Goal: Task Accomplishment & Management: Manage account settings

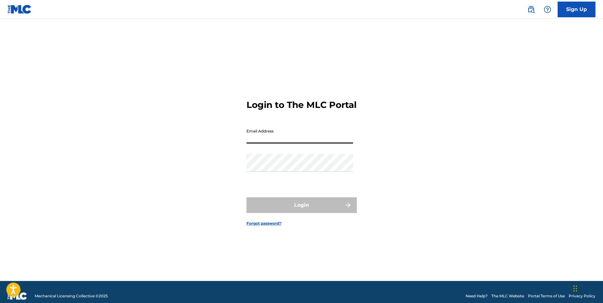
click at [279, 144] on input "Email Address" at bounding box center [299, 135] width 106 height 18
type input "[PERSON_NAME][EMAIL_ADDRESS][DOMAIN_NAME]"
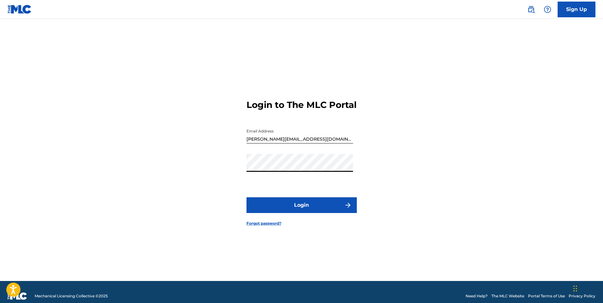
click at [296, 211] on button "Login" at bounding box center [301, 205] width 110 height 16
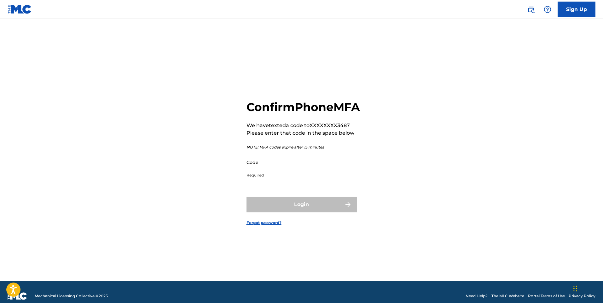
click at [272, 171] on input "Code" at bounding box center [299, 162] width 106 height 18
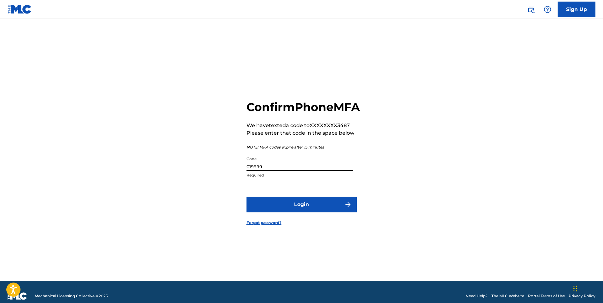
type input "019999"
click at [287, 210] on button "Login" at bounding box center [301, 205] width 110 height 16
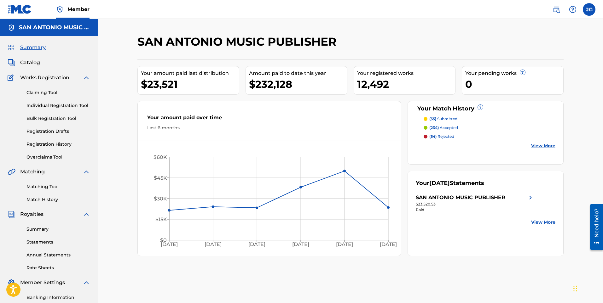
click at [49, 184] on link "Matching Tool" at bounding box center [58, 187] width 64 height 7
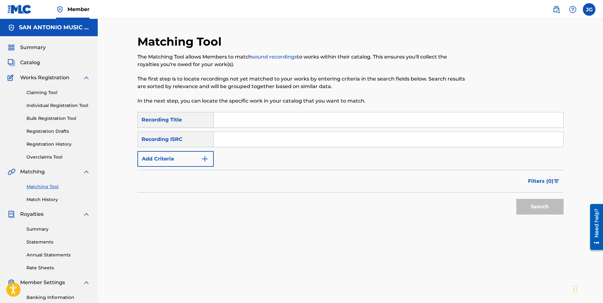
click at [223, 121] on input "Search Form" at bounding box center [388, 119] width 349 height 15
type input "m"
type input "charangueando"
click at [516, 199] on button "Search" at bounding box center [539, 207] width 47 height 16
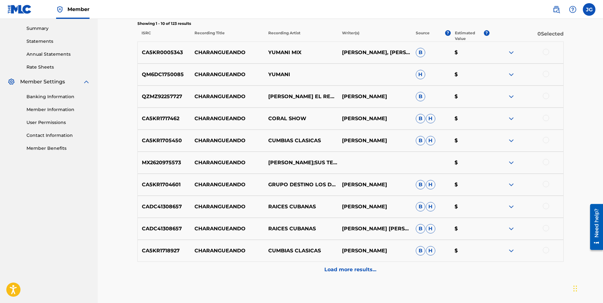
scroll to position [220, 0]
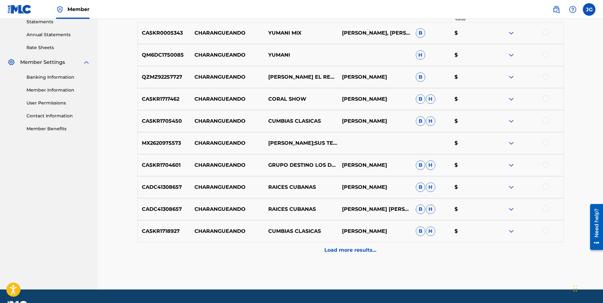
click at [338, 251] on p "Load more results..." at bounding box center [350, 251] width 52 height 8
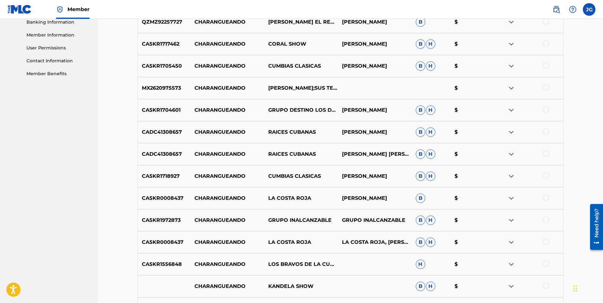
scroll to position [283, 0]
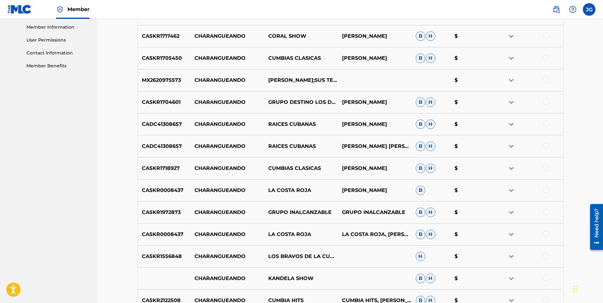
click at [82, 232] on nav "SAN ANTONIO MUSIC PUBLISHER Summary Catalog Works Registration Claiming Tool In…" at bounding box center [49, 91] width 98 height 712
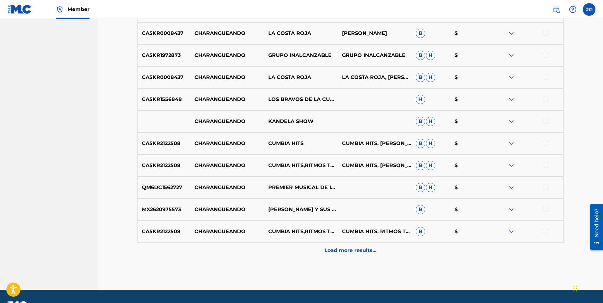
scroll to position [441, 0]
click at [335, 246] on div "Load more results..." at bounding box center [350, 251] width 426 height 16
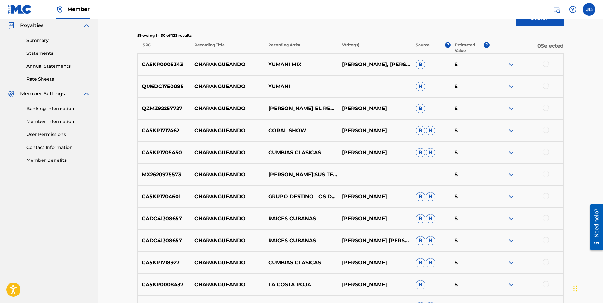
scroll to position [0, 0]
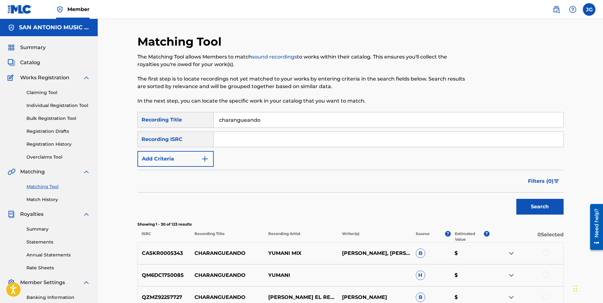
click at [35, 63] on span "Catalog" at bounding box center [30, 63] width 20 height 8
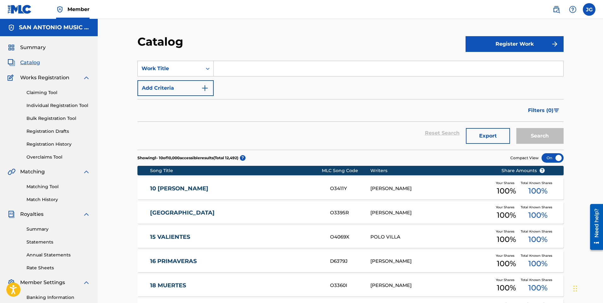
click at [226, 68] on input "Search Form" at bounding box center [388, 68] width 349 height 15
type input "h"
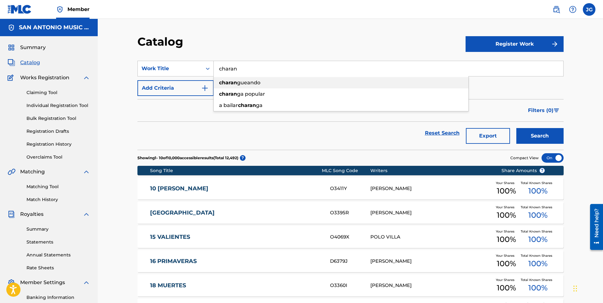
click at [250, 85] on span "gueando" at bounding box center [248, 83] width 23 height 6
type input "charangueando"
click at [529, 136] on button "Search" at bounding box center [539, 136] width 47 height 16
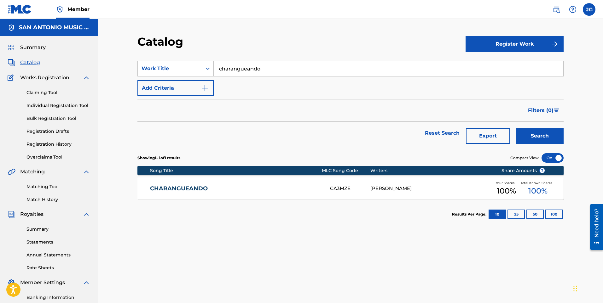
click at [257, 188] on link "CHARANGUEANDO" at bounding box center [235, 188] width 171 height 7
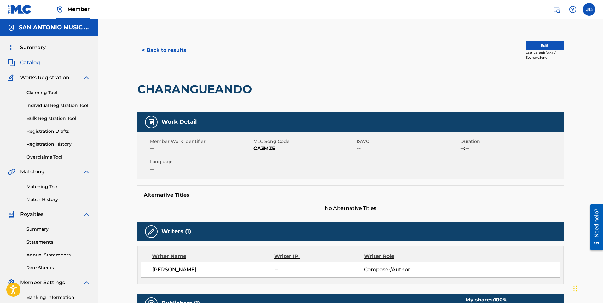
click at [165, 51] on button "< Back to results" at bounding box center [163, 51] width 53 height 16
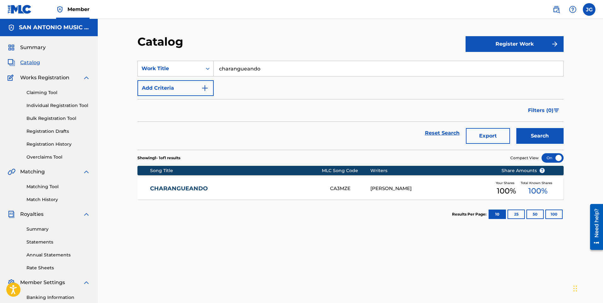
drag, startPoint x: 261, startPoint y: 66, endPoint x: 185, endPoint y: 78, distance: 77.0
click at [185, 78] on div "SearchWithCriteriaf039f661-985e-4ffd-a230-08ce76bb70e0 Work Title charangueando…" at bounding box center [350, 78] width 426 height 35
type input "[DEMOGRAPHIC_DATA] ya no toquen"
click at [536, 135] on button "Search" at bounding box center [539, 136] width 47 height 16
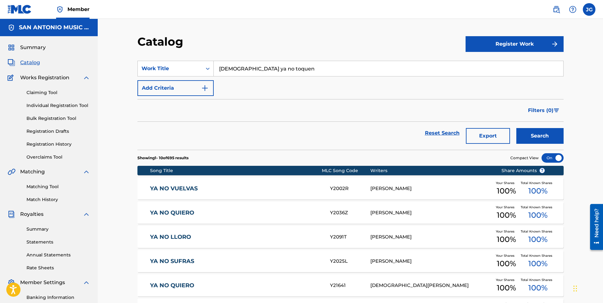
click at [540, 138] on button "Search" at bounding box center [539, 136] width 47 height 16
click at [520, 44] on button "Register Work" at bounding box center [514, 44] width 98 height 16
click at [477, 65] on link "Individual" at bounding box center [514, 64] width 98 height 15
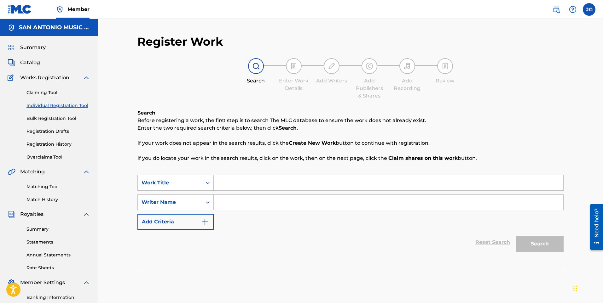
click at [237, 185] on input "Search Form" at bounding box center [388, 182] width 349 height 15
type input "MARIACHIS YA NO TOQUEN"
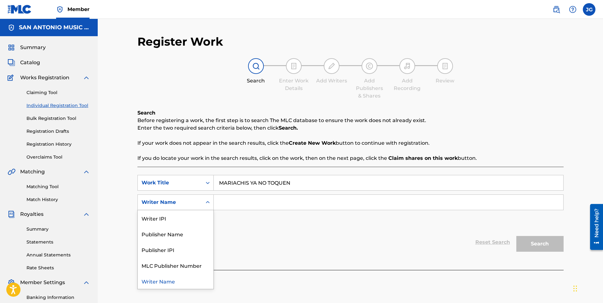
click at [209, 203] on icon "Search Form" at bounding box center [207, 202] width 6 height 6
click at [225, 205] on input "Search Form" at bounding box center [388, 202] width 349 height 15
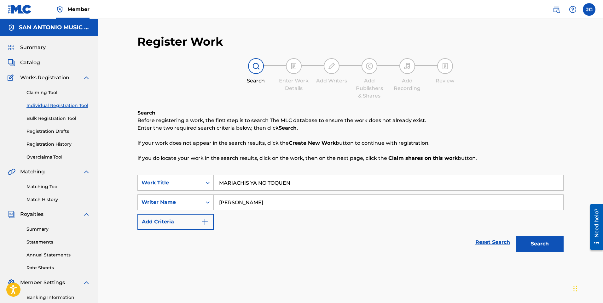
type input "[PERSON_NAME]"
click at [535, 239] on button "Search" at bounding box center [539, 244] width 47 height 16
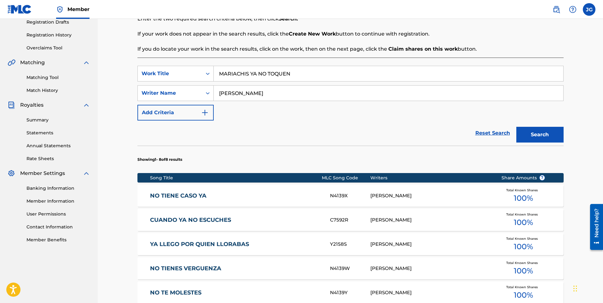
scroll to position [126, 0]
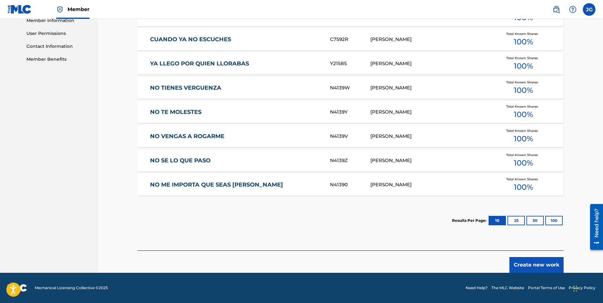
click at [527, 267] on button "Create new work" at bounding box center [536, 265] width 54 height 16
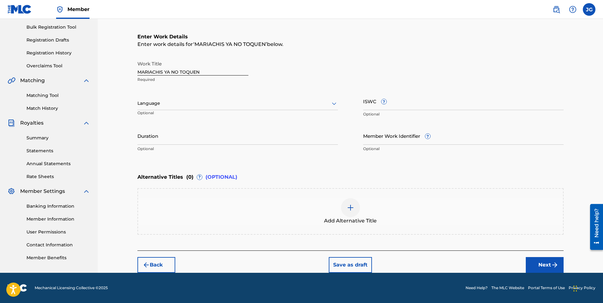
click at [552, 266] on img "submit" at bounding box center [555, 265] width 8 height 8
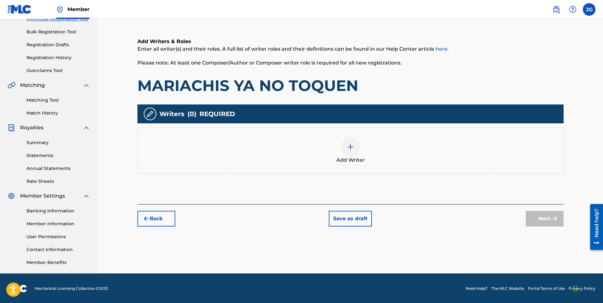
scroll to position [87, 0]
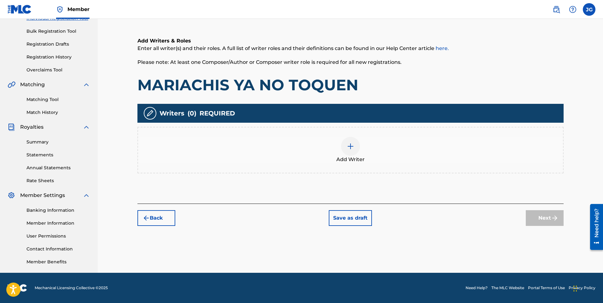
click at [352, 148] on img at bounding box center [350, 147] width 8 height 8
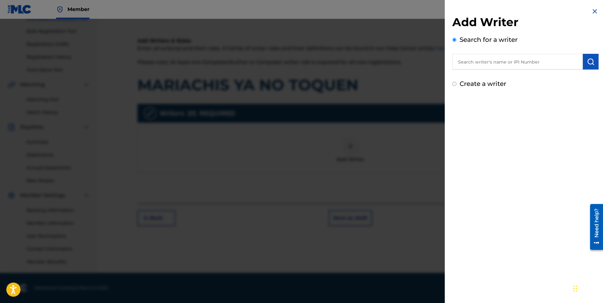
click at [483, 61] on input "text" at bounding box center [517, 62] width 130 height 16
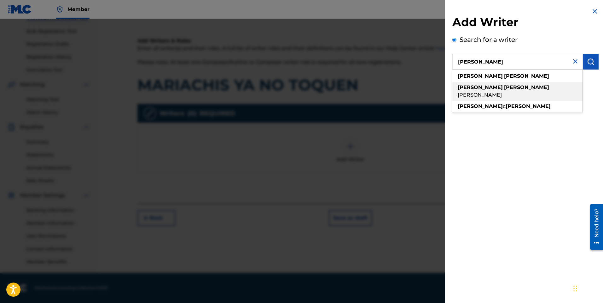
click at [504, 88] on strong "[PERSON_NAME]" at bounding box center [526, 87] width 45 height 6
type input "[PERSON_NAME]"
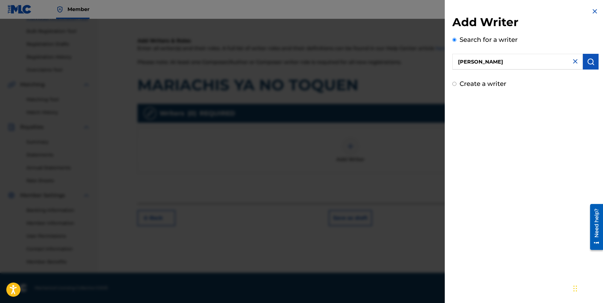
click at [591, 59] on img "submit" at bounding box center [591, 62] width 8 height 8
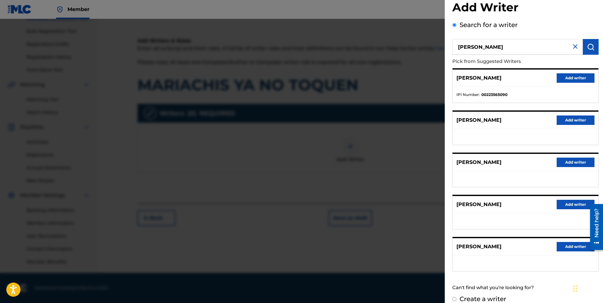
scroll to position [23, 0]
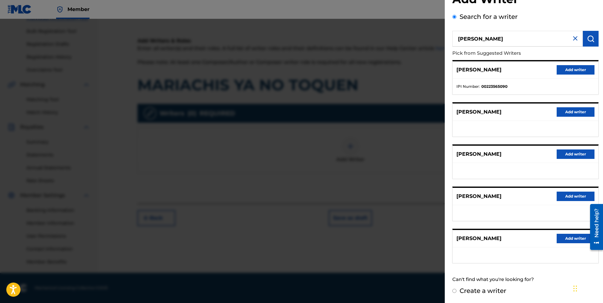
click at [569, 112] on button "Add writer" at bounding box center [575, 111] width 38 height 9
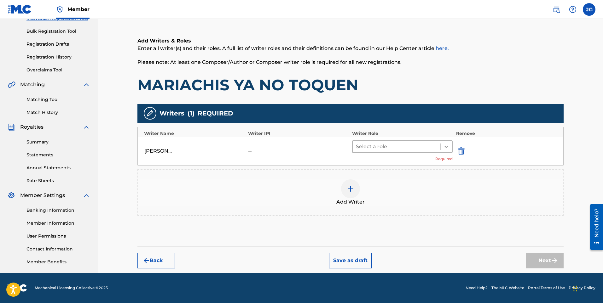
click at [448, 144] on icon at bounding box center [446, 147] width 6 height 6
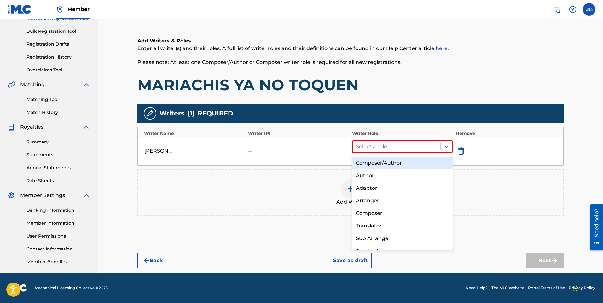
click at [415, 161] on div "Composer/Author" at bounding box center [402, 163] width 101 height 13
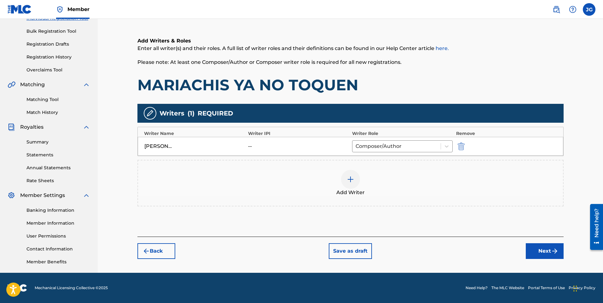
click at [540, 251] on button "Next" at bounding box center [544, 251] width 38 height 16
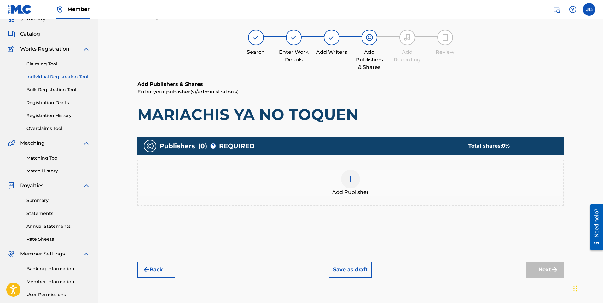
scroll to position [28, 0]
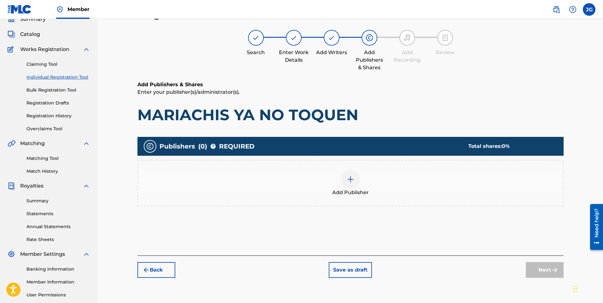
click at [352, 185] on div at bounding box center [350, 179] width 19 height 19
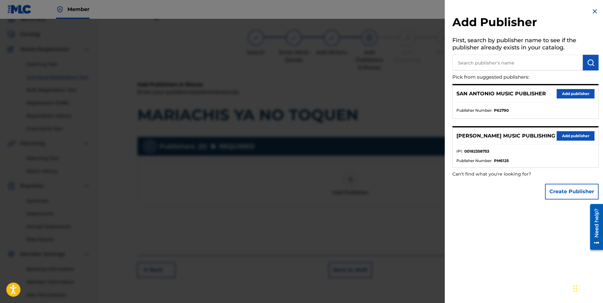
click at [577, 91] on button "Add publisher" at bounding box center [575, 93] width 38 height 9
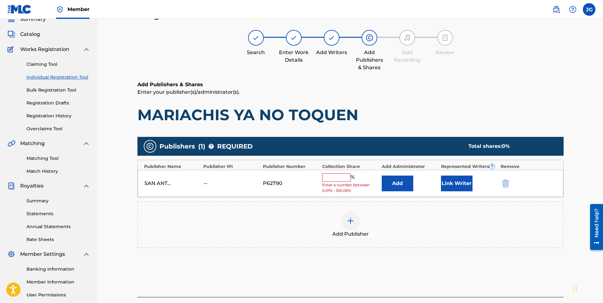
click at [341, 175] on input "text" at bounding box center [336, 178] width 28 height 8
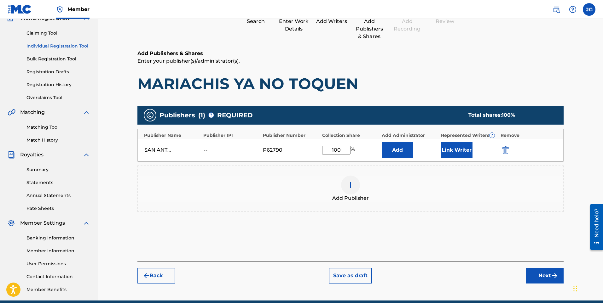
scroll to position [87, 0]
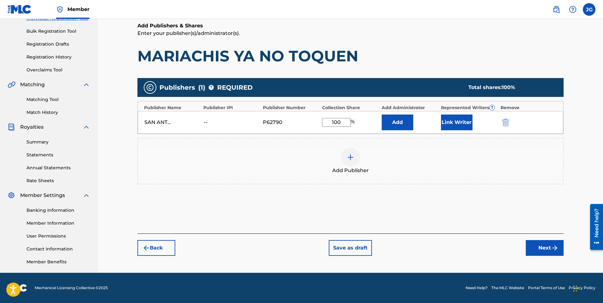
type input "100"
click at [536, 250] on button "Next" at bounding box center [544, 248] width 38 height 16
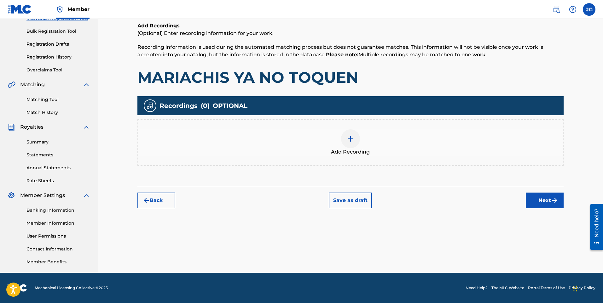
click at [351, 140] on img at bounding box center [350, 139] width 8 height 8
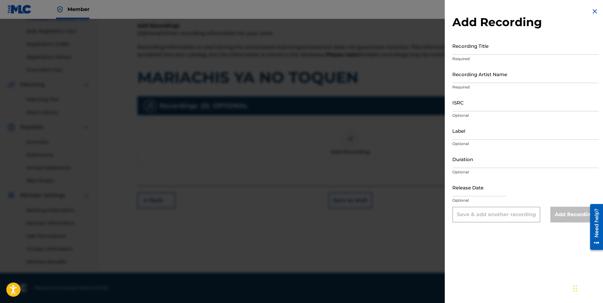
click at [591, 11] on img at bounding box center [595, 12] width 8 height 8
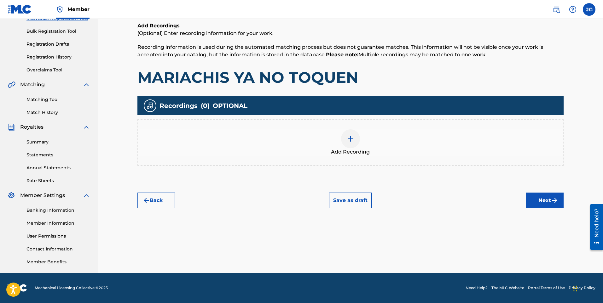
click at [547, 203] on button "Next" at bounding box center [544, 201] width 38 height 16
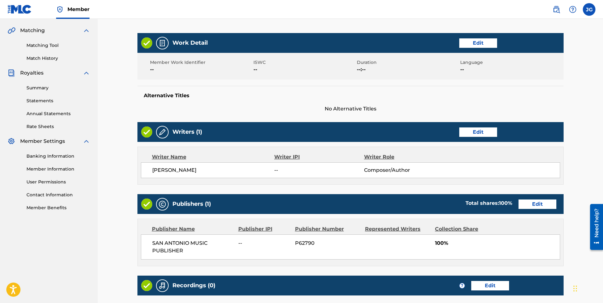
scroll to position [216, 0]
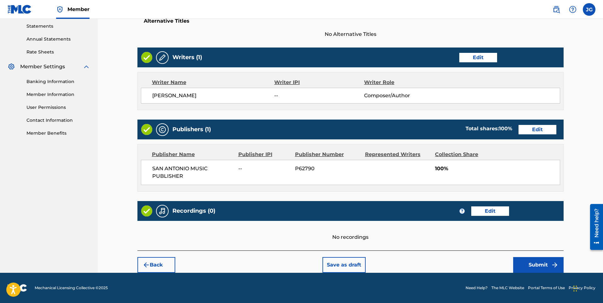
click at [530, 263] on button "Submit" at bounding box center [538, 265] width 50 height 16
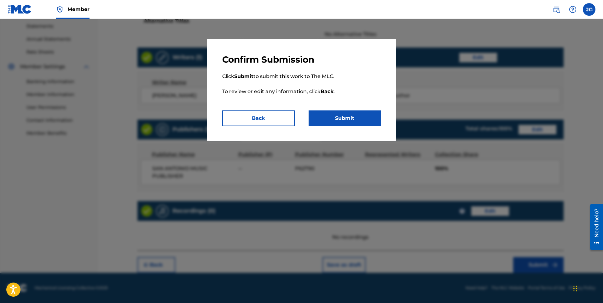
click at [360, 115] on button "Submit" at bounding box center [344, 119] width 72 height 16
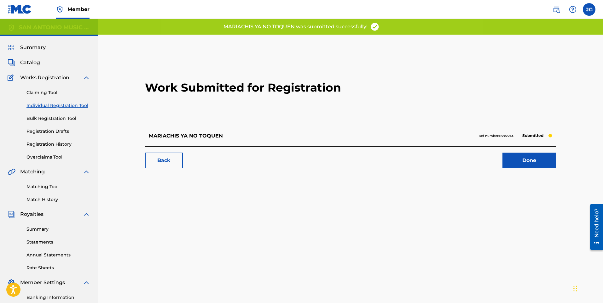
click at [37, 63] on span "Catalog" at bounding box center [30, 63] width 20 height 8
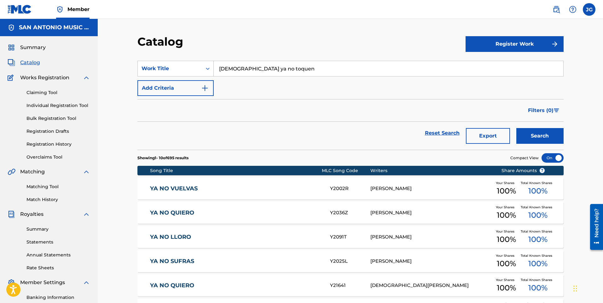
drag, startPoint x: 289, startPoint y: 72, endPoint x: 172, endPoint y: 85, distance: 117.2
click at [172, 85] on div "SearchWithCriteriaf039f661-985e-4ffd-a230-08ce76bb70e0 Work Title mariachis ya …" at bounding box center [350, 78] width 426 height 35
type input "CHARANGUEANDO"
click at [516, 128] on button "Search" at bounding box center [539, 136] width 47 height 16
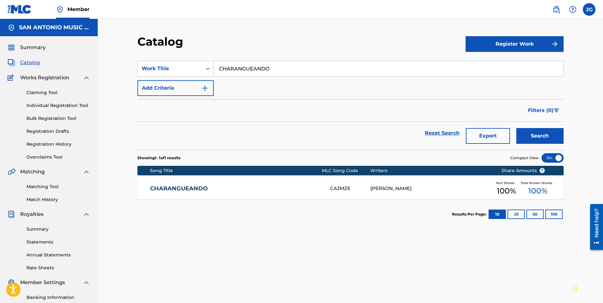
click at [218, 184] on div "CHARANGUEANDO CA3MZE [PERSON_NAME] Your Shares 100 % Total Known Shares 100 %" at bounding box center [350, 189] width 426 height 22
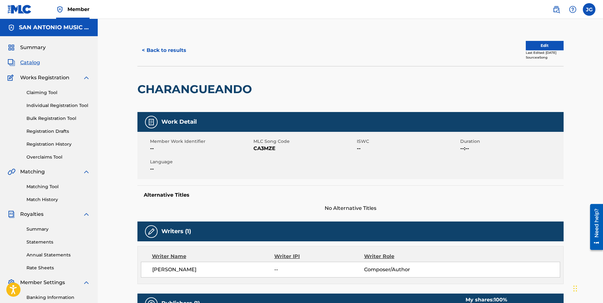
click at [538, 49] on button "Edit" at bounding box center [544, 45] width 38 height 9
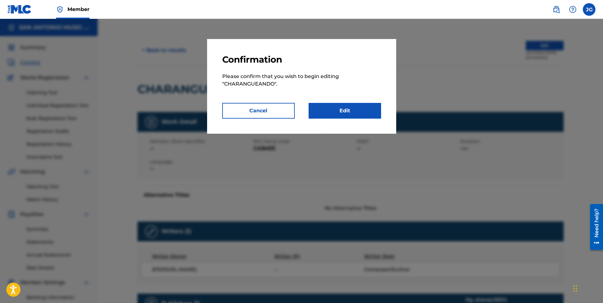
click at [365, 111] on link "Edit" at bounding box center [344, 111] width 72 height 16
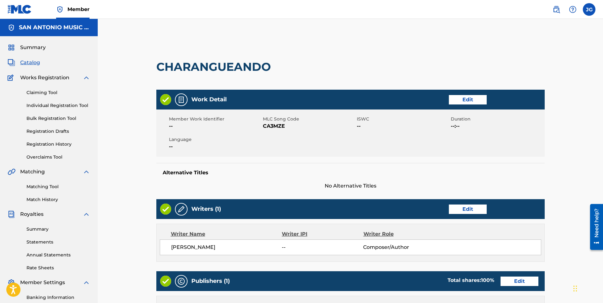
click at [467, 99] on link "Edit" at bounding box center [468, 99] width 38 height 9
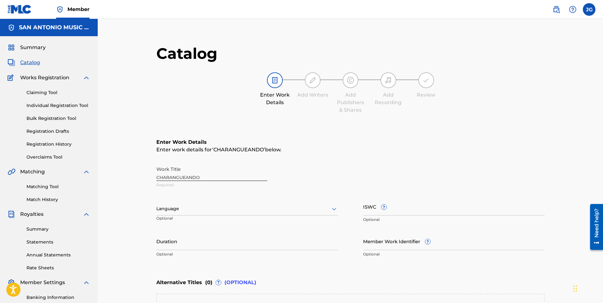
scroll to position [115, 0]
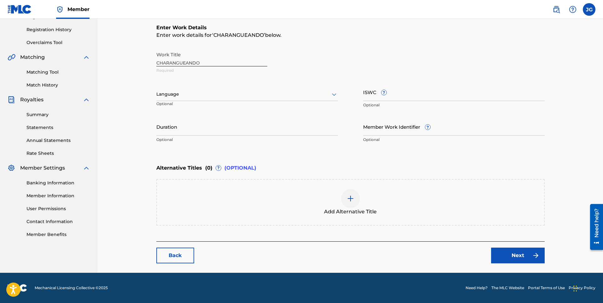
click at [348, 197] on img at bounding box center [350, 199] width 8 height 8
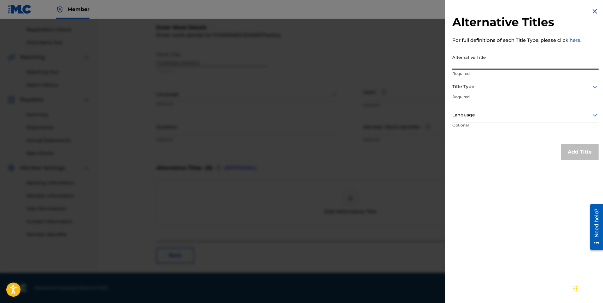
click at [480, 60] on input "Alternative Title" at bounding box center [525, 61] width 146 height 18
type input "m"
type input "MI CHARANGA"
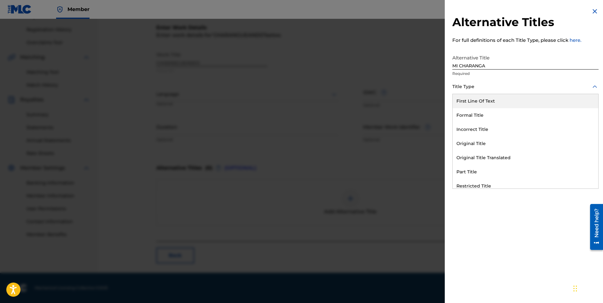
click at [462, 87] on div at bounding box center [525, 87] width 146 height 8
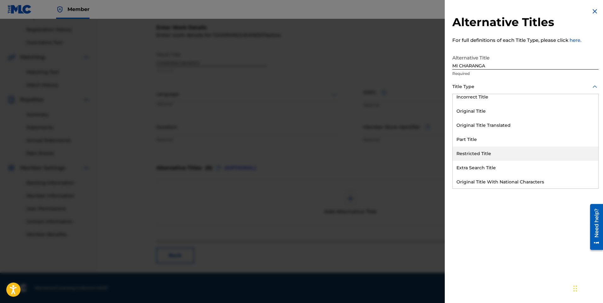
scroll to position [61, 0]
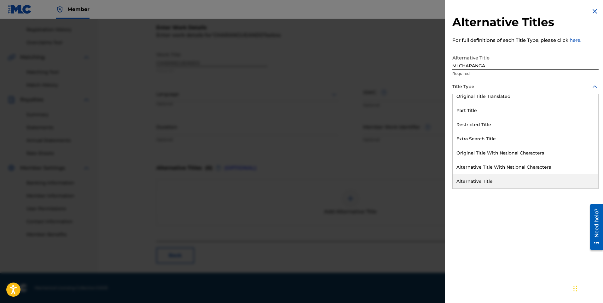
click at [473, 182] on div "Alternative Title" at bounding box center [525, 182] width 146 height 14
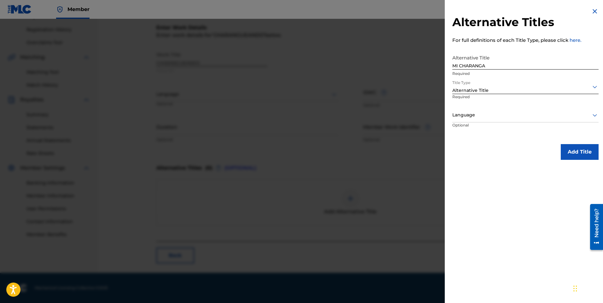
click at [577, 154] on button "Add Title" at bounding box center [579, 152] width 38 height 16
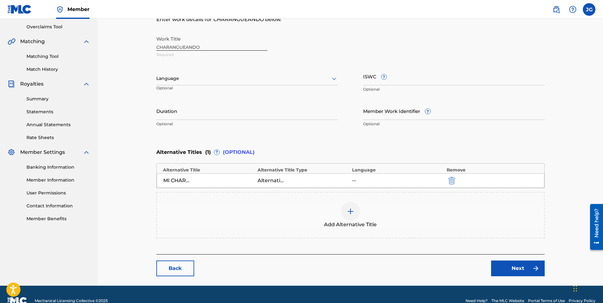
scroll to position [143, 0]
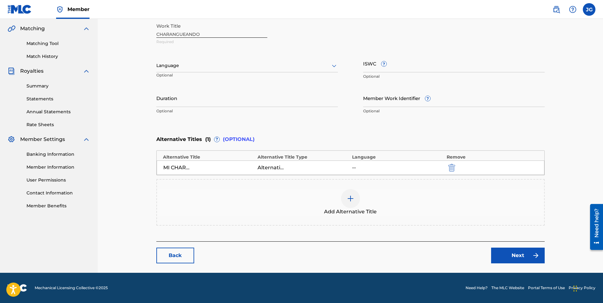
click at [508, 253] on link "Next" at bounding box center [518, 256] width 54 height 16
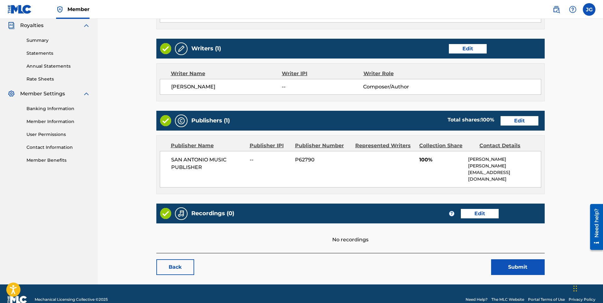
scroll to position [194, 0]
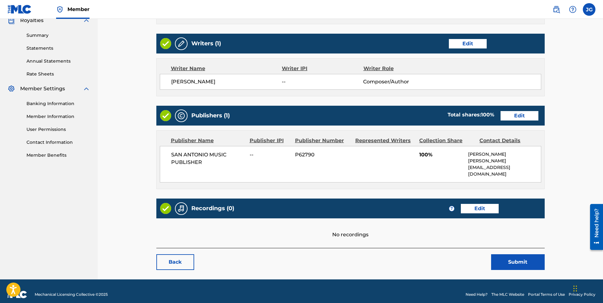
click at [509, 256] on button "Submit" at bounding box center [518, 263] width 54 height 16
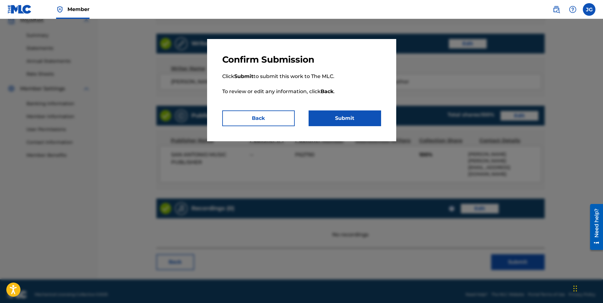
click at [352, 117] on button "Submit" at bounding box center [344, 119] width 72 height 16
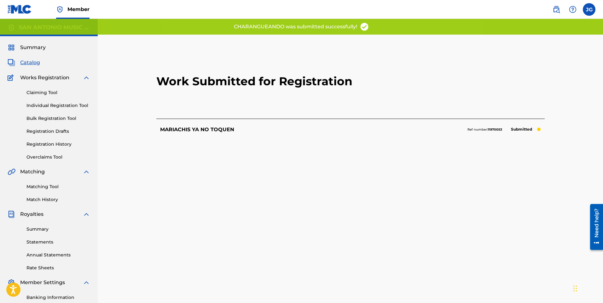
click at [33, 63] on span "Catalog" at bounding box center [30, 63] width 20 height 8
